Goal: Find contact information: Find contact information

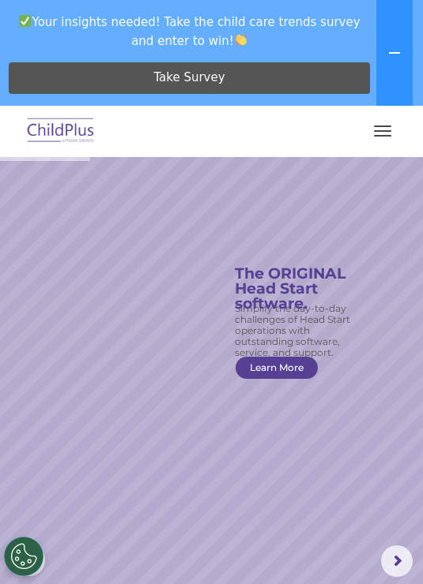
scroll to position [12, 0]
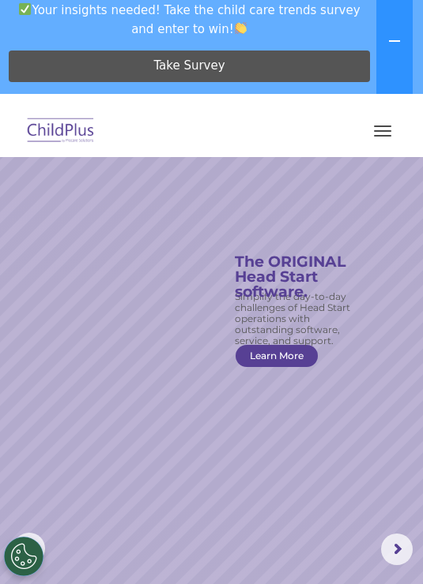
select select "MEDIUM"
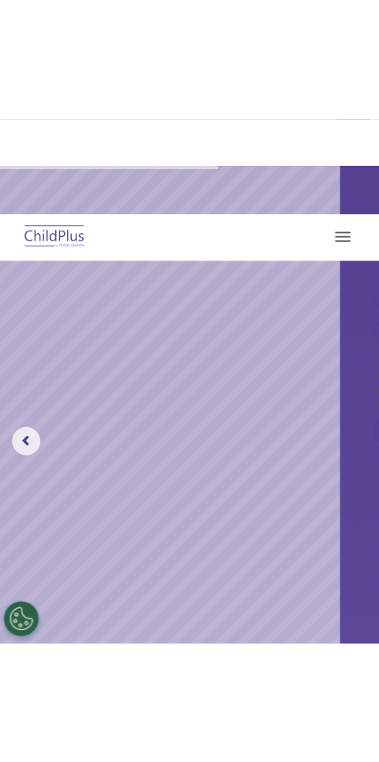
scroll to position [0, 0]
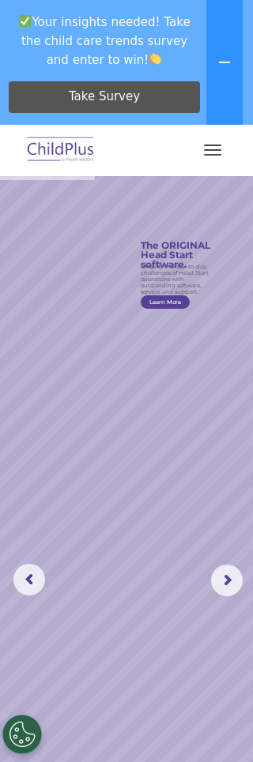
click at [250, 570] on rs-slide "Simplify the day-to-day challenges of Head Start operations with outstanding so…" at bounding box center [126, 580] width 253 height 809
click at [242, 571] on rs-arrow at bounding box center [227, 581] width 32 height 32
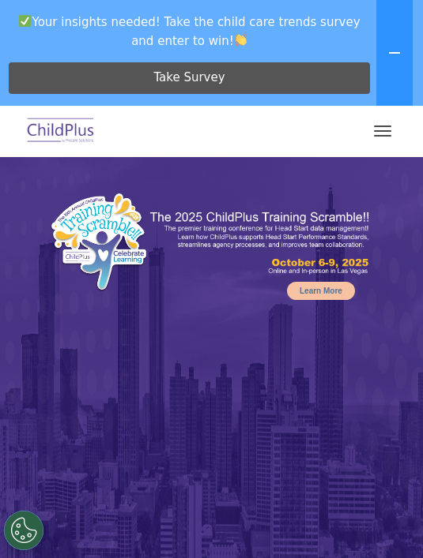
select select "MEDIUM"
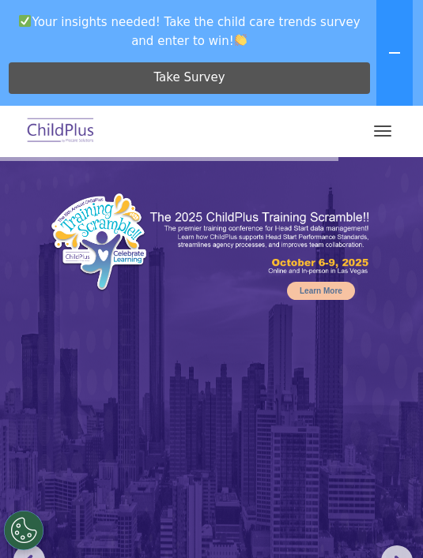
click at [269, 138] on div at bounding box center [211, 131] width 359 height 38
click at [215, 81] on span "Take Survey" at bounding box center [188, 78] width 71 height 28
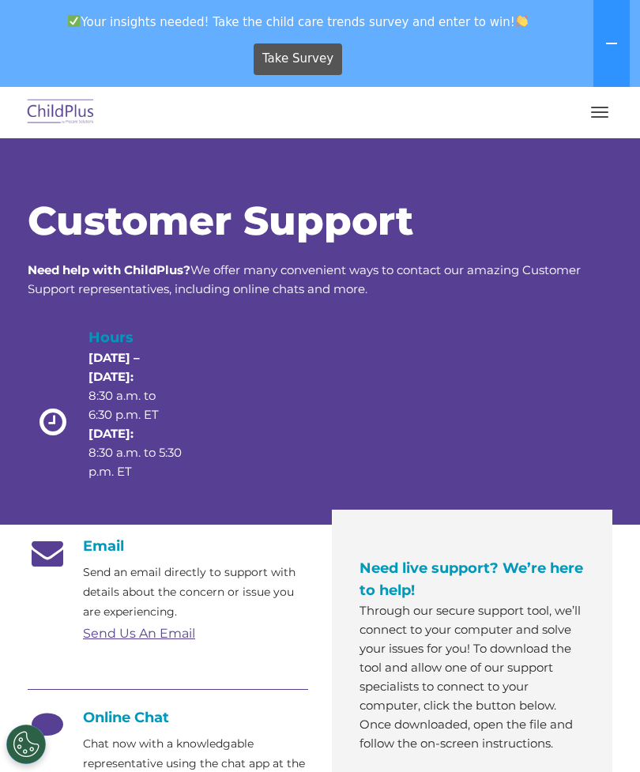
click at [184, 639] on link "Send Us An Email" at bounding box center [139, 632] width 112 height 15
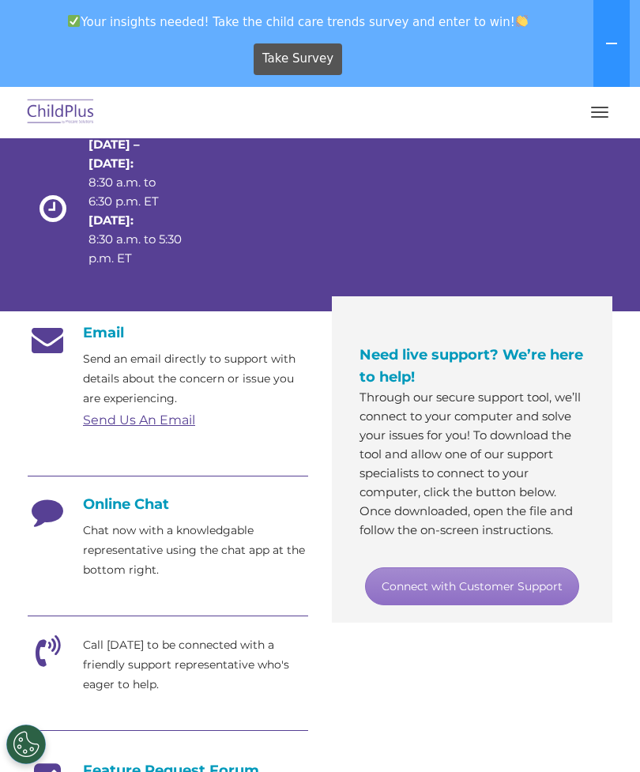
scroll to position [217, 0]
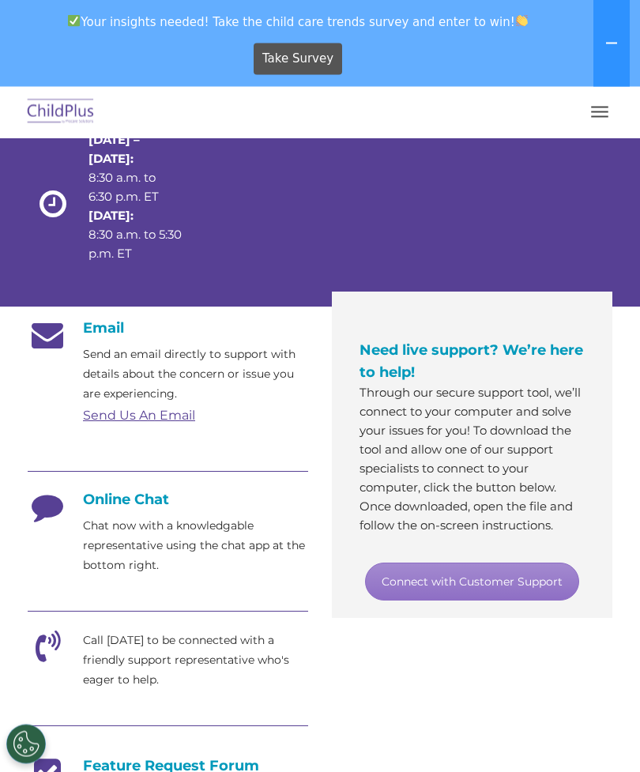
click at [519, 581] on link "Connect with Customer Support" at bounding box center [472, 582] width 214 height 38
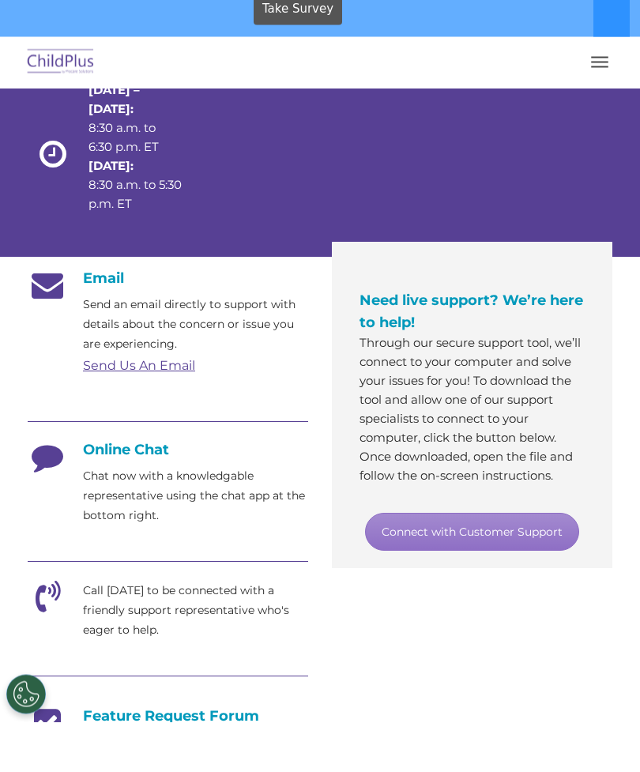
scroll to position [269, 0]
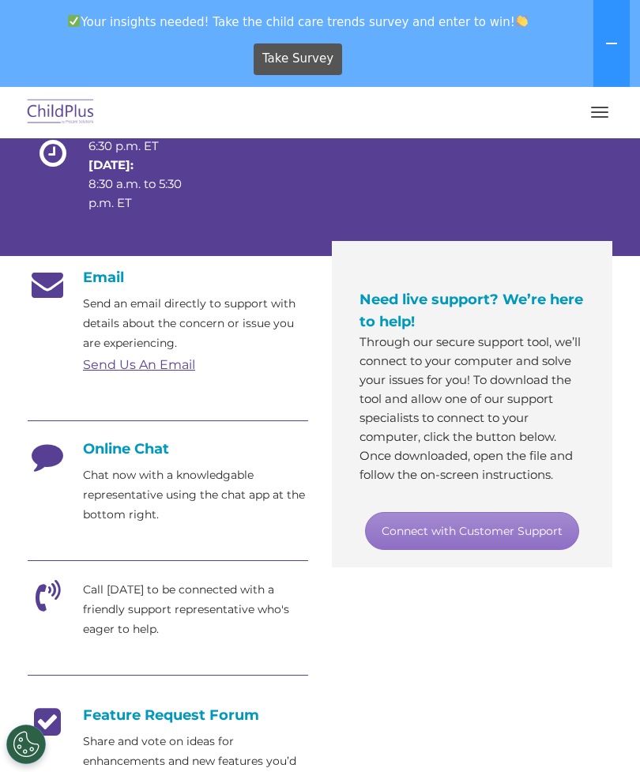
click at [211, 486] on p "Chat now with a knowledgable representative using the chat app at the bottom ri…" at bounding box center [195, 494] width 225 height 59
click at [148, 445] on h4 "Online Chat" at bounding box center [168, 448] width 280 height 17
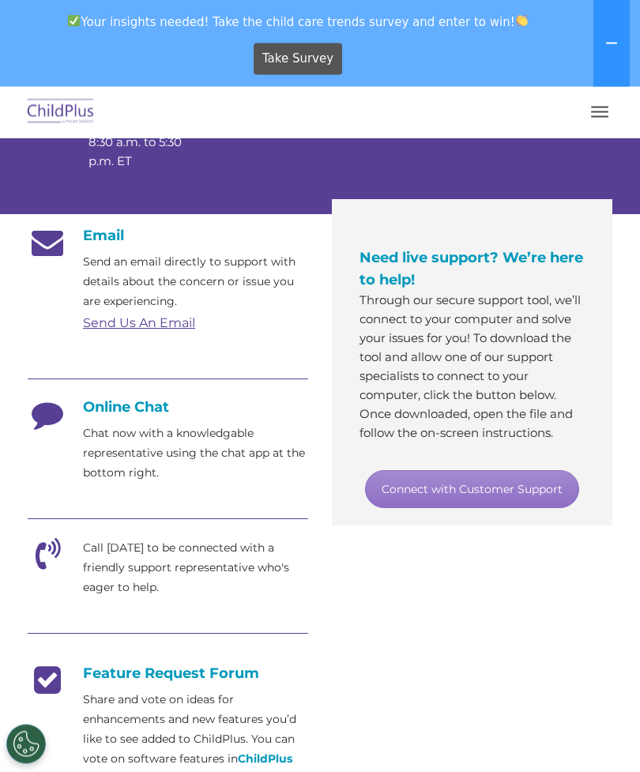
scroll to position [310, 0]
click at [518, 499] on link "Connect with Customer Support" at bounding box center [472, 489] width 214 height 38
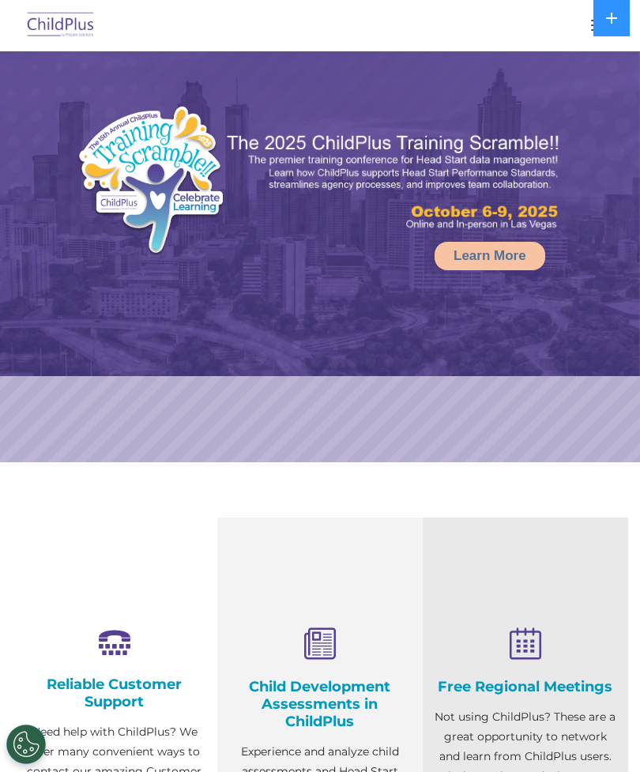
select select "MEDIUM"
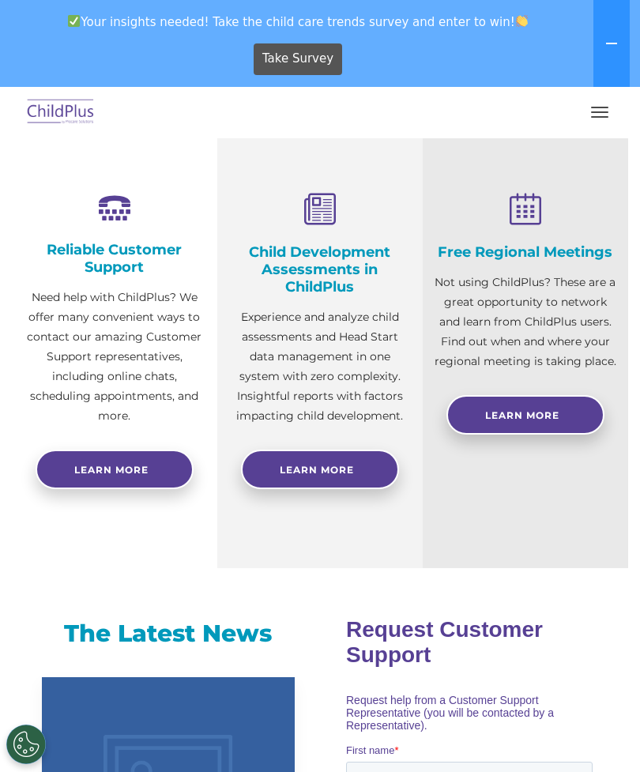
scroll to position [520, 0]
click at [331, 467] on span "Learn More" at bounding box center [317, 470] width 74 height 12
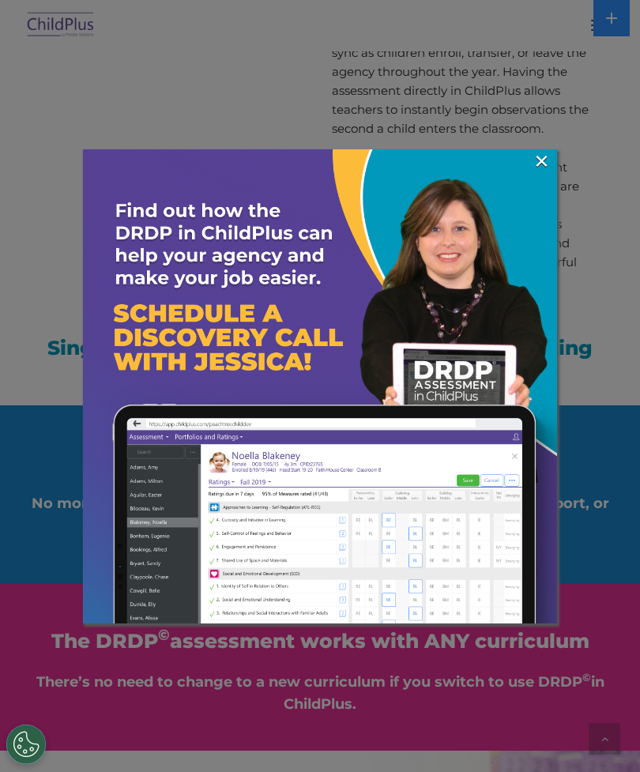
scroll to position [1859, 0]
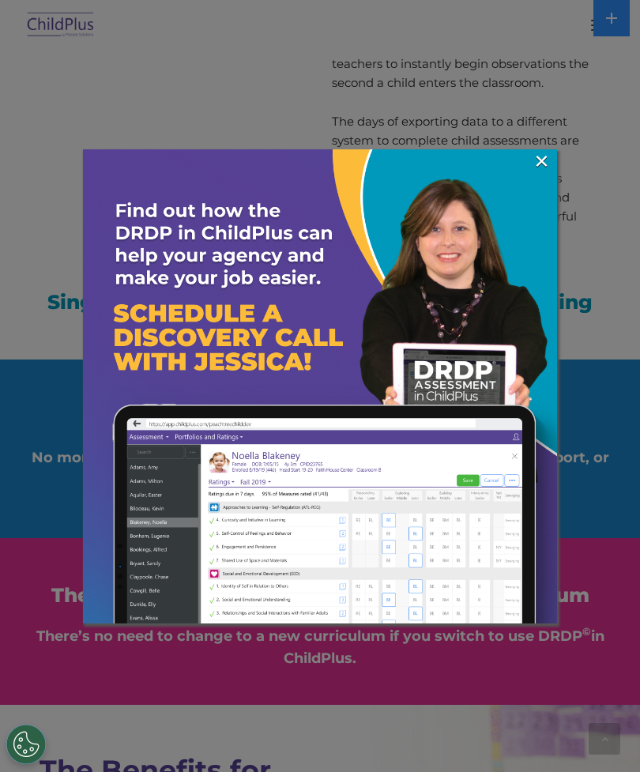
click at [537, 168] on link "×" at bounding box center [541, 161] width 18 height 16
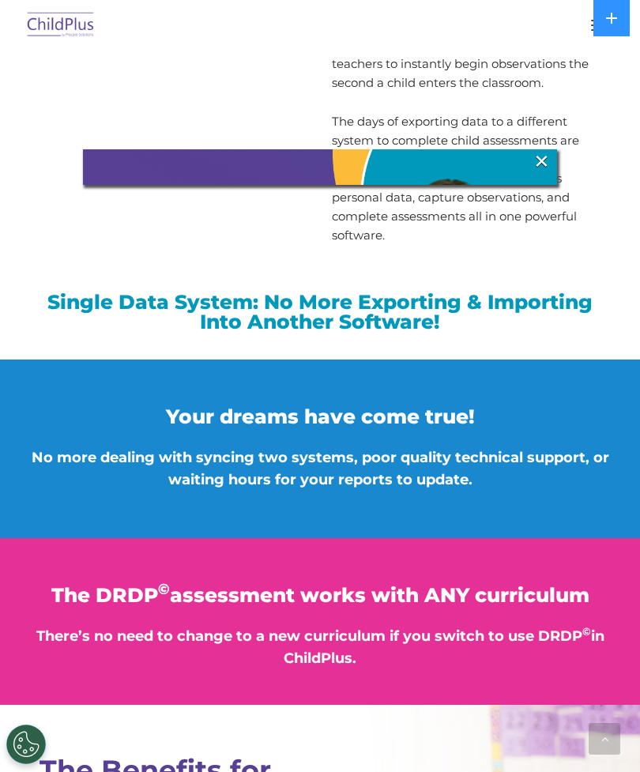
click at [552, 156] on img at bounding box center [320, 386] width 474 height 474
